Goal: Information Seeking & Learning: Find specific fact

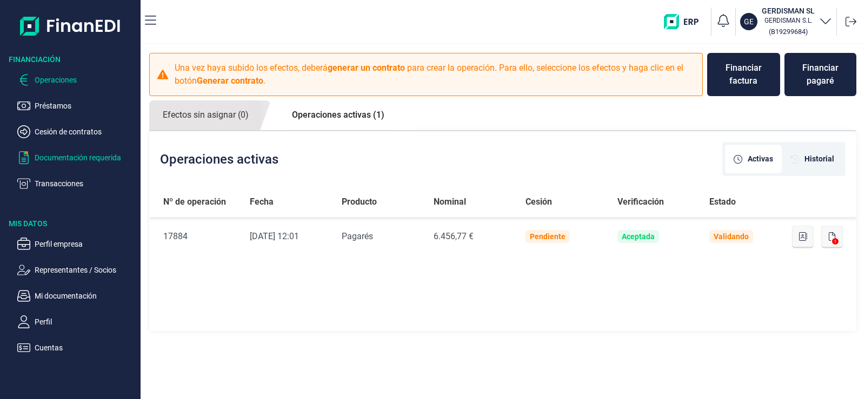
click at [85, 156] on p "Documentación requerida" at bounding box center [86, 157] width 102 height 13
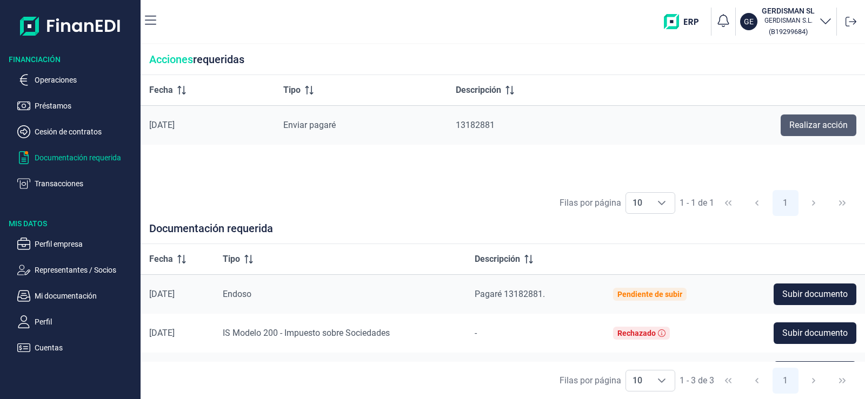
click at [812, 123] on span "Realizar acción" at bounding box center [818, 125] width 58 height 13
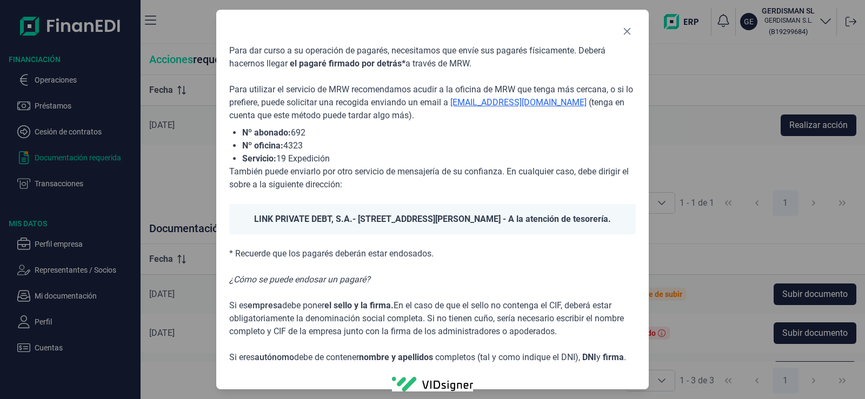
drag, startPoint x: 236, startPoint y: 131, endPoint x: 338, endPoint y: 159, distance: 105.9
click at [338, 159] on ul "Nº abonado: 692 Nº oficina: 4323 Servicio: 19 Expedición" at bounding box center [432, 145] width 406 height 39
copy ul "Nº abonado: 692 Nº oficina: 4323 Servicio: 19 Expedición"
drag, startPoint x: 240, startPoint y: 220, endPoint x: 337, endPoint y: 225, distance: 97.4
click at [337, 225] on div "LINK PRIVATE DEBT, S.A. - [STREET_ADDRESS][PERSON_NAME] - A la atención de teso…" at bounding box center [432, 219] width 406 height 30
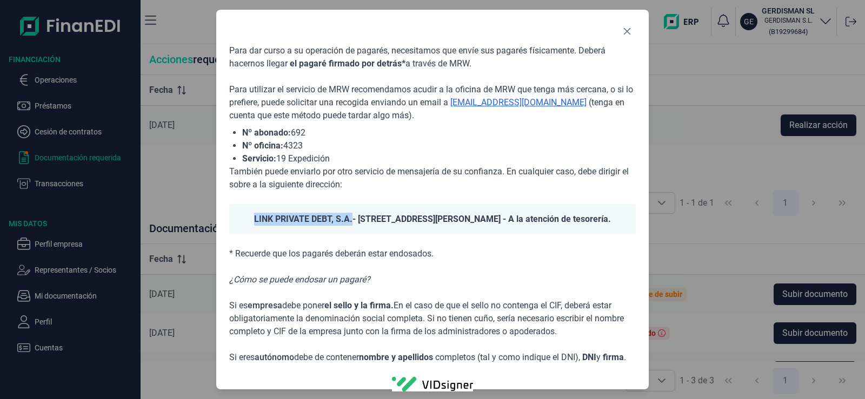
copy span "LINK PRIVATE DEBT, S.A."
drag, startPoint x: 346, startPoint y: 217, endPoint x: 458, endPoint y: 217, distance: 111.9
click at [458, 217] on div "LINK PRIVATE DEBT, S.A. - [STREET_ADDRESS][PERSON_NAME] - A la atención de teso…" at bounding box center [432, 219] width 406 height 30
copy div "[STREET_ADDRESS][PERSON_NAME]"
drag, startPoint x: 459, startPoint y: 215, endPoint x: 513, endPoint y: 216, distance: 54.0
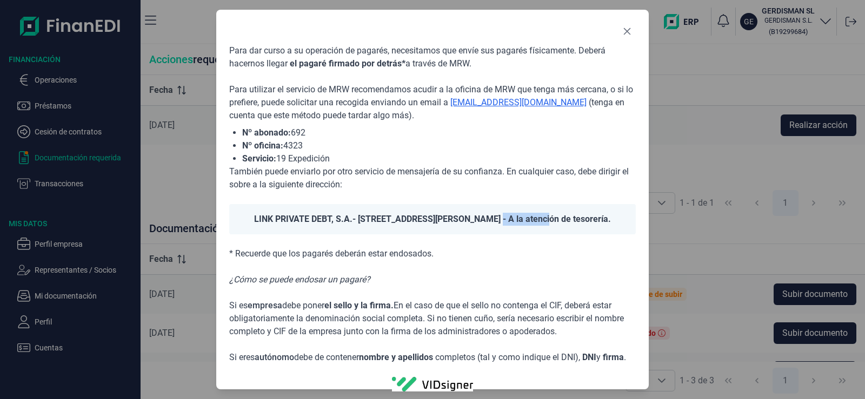
click at [513, 216] on div "LINK PRIVATE DEBT, S.A. - [STREET_ADDRESS][PERSON_NAME] - A la atención de teso…" at bounding box center [432, 219] width 406 height 30
copy div "28001 [GEOGRAPHIC_DATA]"
click at [627, 31] on icon "Close" at bounding box center [627, 31] width 9 height 9
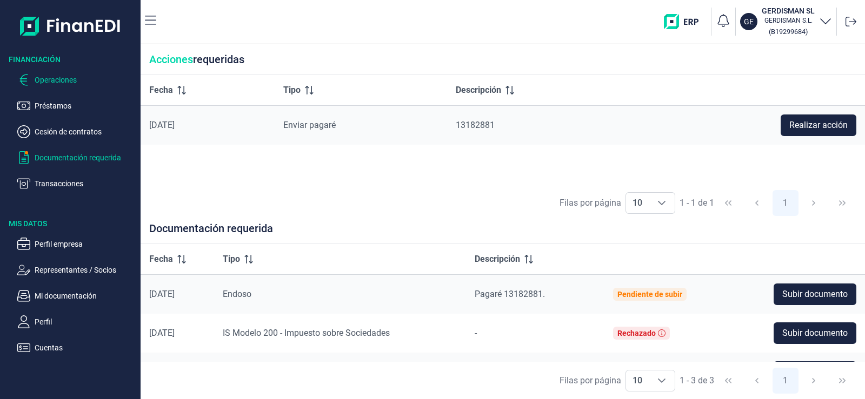
click at [69, 80] on p "Operaciones" at bounding box center [86, 79] width 102 height 13
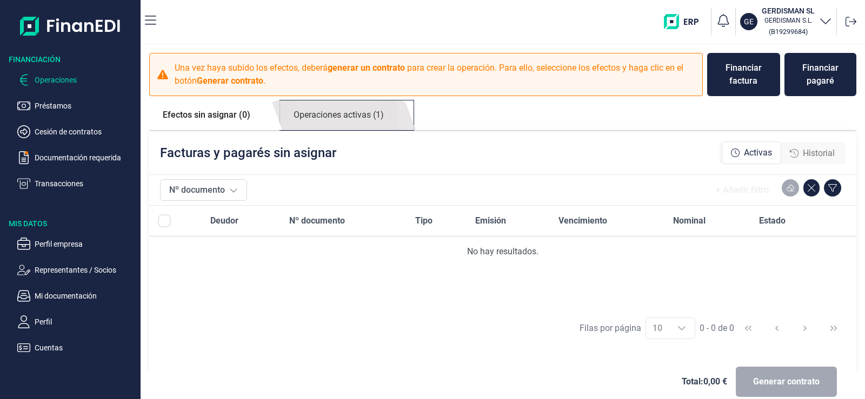
click at [358, 118] on link "Operaciones activas (1)" at bounding box center [338, 116] width 117 height 30
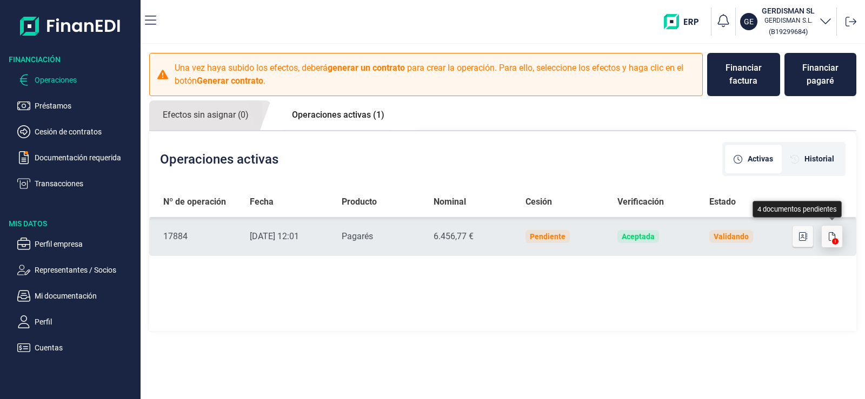
click at [835, 237] on button "button" at bounding box center [831, 237] width 21 height 22
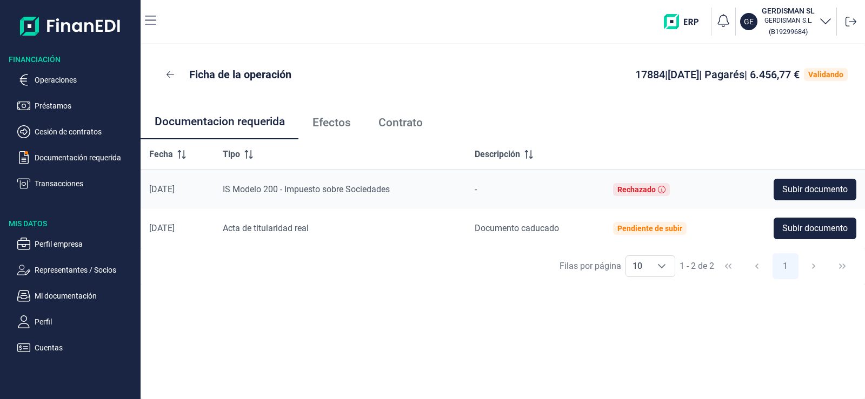
click at [409, 121] on span "Contrato" at bounding box center [400, 122] width 44 height 11
